Goal: Information Seeking & Learning: Find specific fact

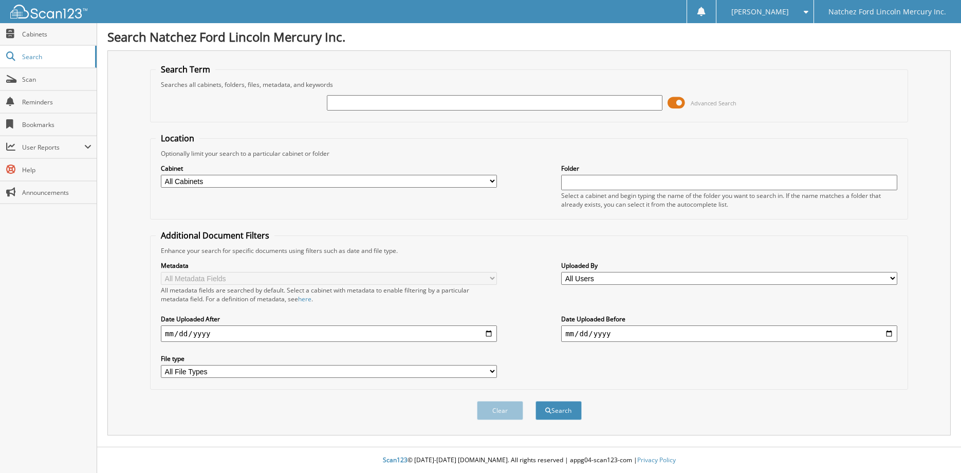
click at [352, 106] on input "text" at bounding box center [495, 102] width 336 height 15
type input "tt1660"
click at [536, 401] on button "Search" at bounding box center [559, 410] width 46 height 19
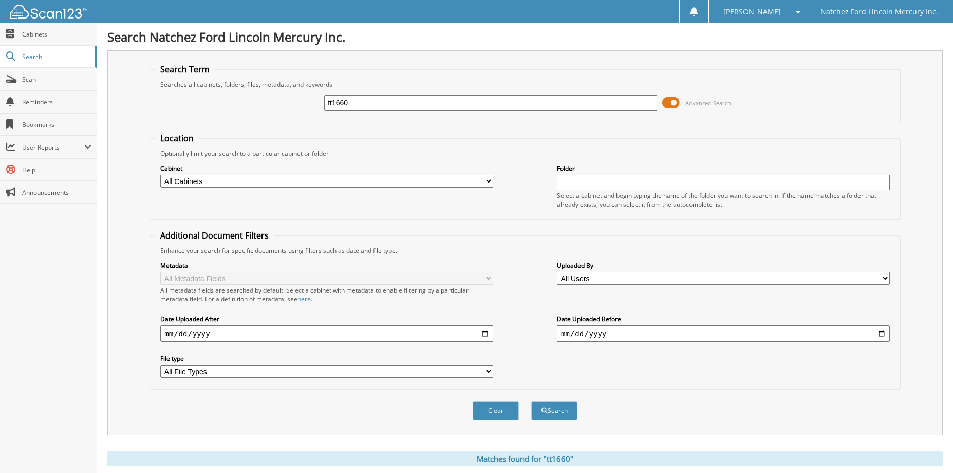
click at [362, 102] on input "tt1660" at bounding box center [490, 102] width 333 height 15
type input "t"
type input "139974"
click at [531, 401] on button "Search" at bounding box center [554, 410] width 46 height 19
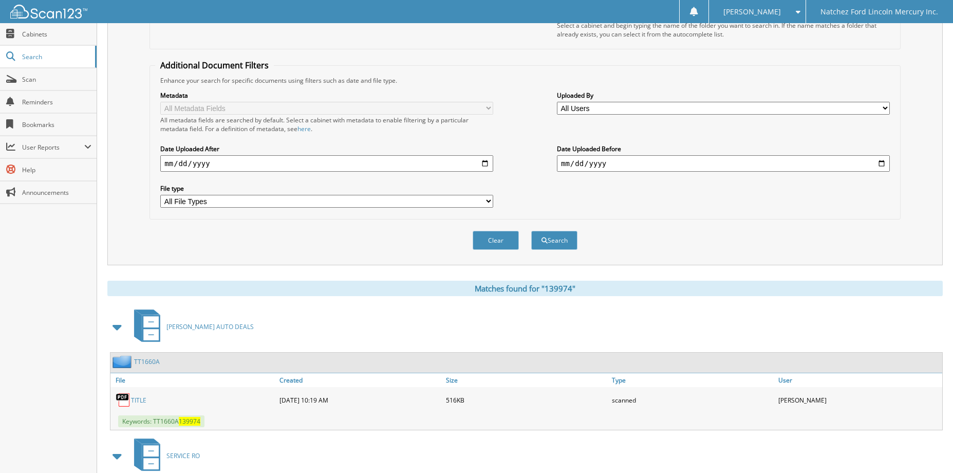
scroll to position [186, 0]
